Goal: Check status: Check status

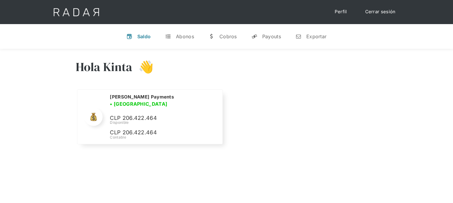
click at [377, 11] on link "Cerrar sesión" at bounding box center [380, 12] width 43 height 12
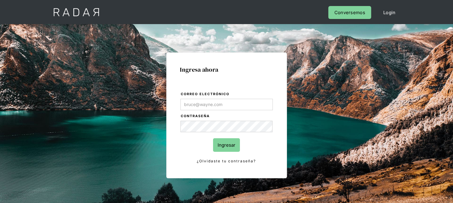
type input "[EMAIL_ADDRESS][DOMAIN_NAME]"
click at [230, 144] on input "Ingresar" at bounding box center [226, 145] width 27 height 14
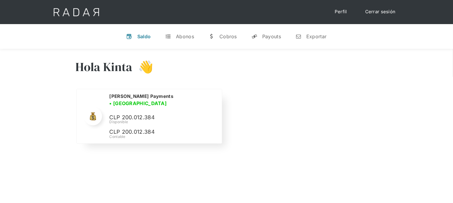
click at [0, 0] on p "CLP 200.012.384" at bounding box center [0, 0] width 0 height 0
copy p "200.012.384"
